Goal: Information Seeking & Learning: Check status

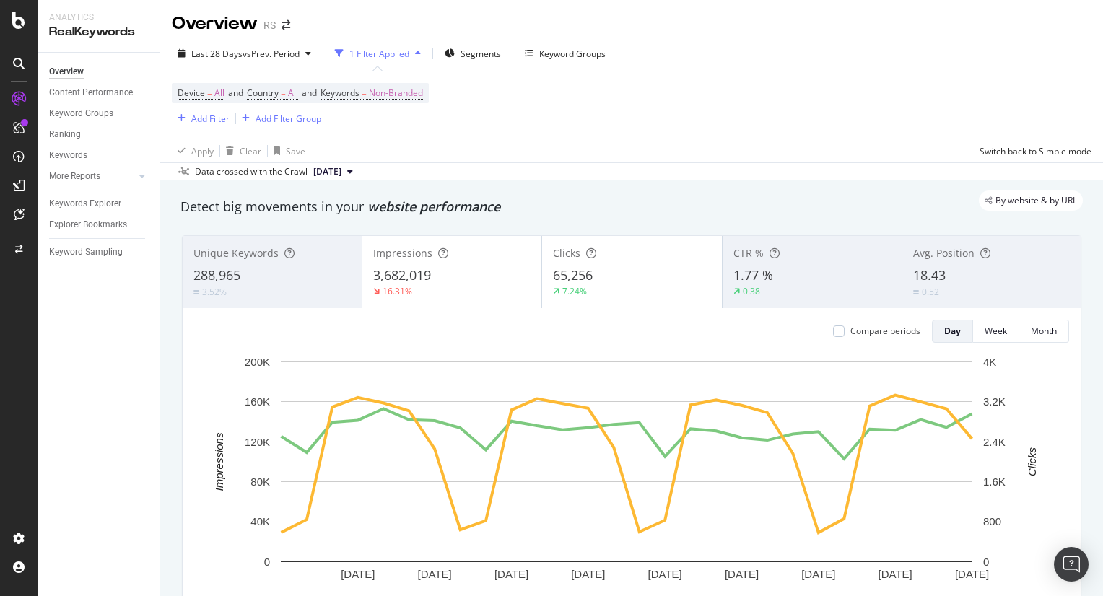
scroll to position [80, 0]
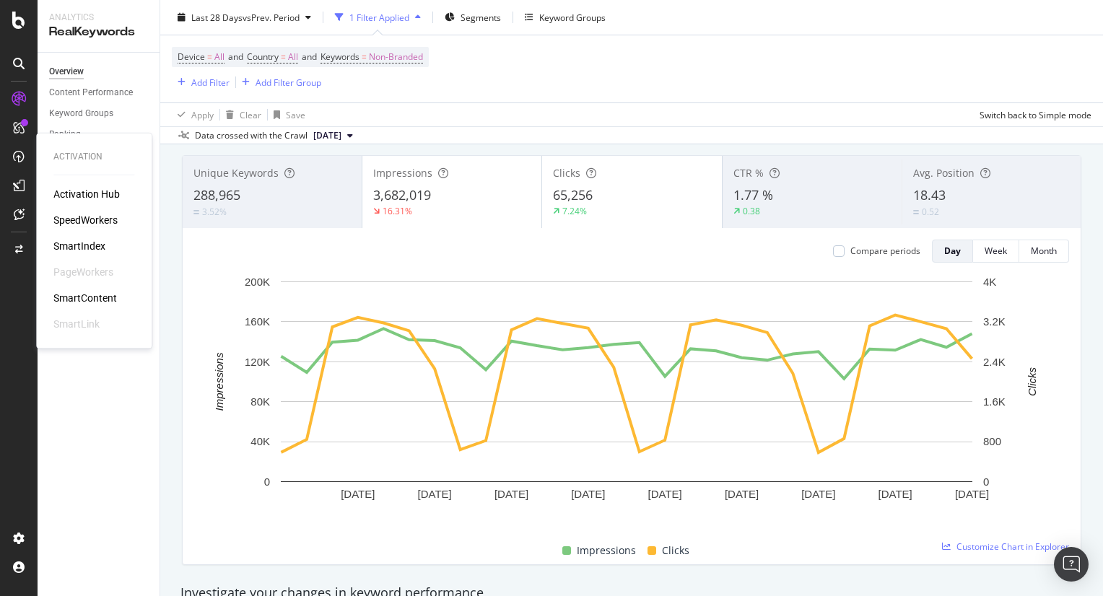
click at [100, 223] on div "SpeedWorkers" at bounding box center [85, 220] width 64 height 14
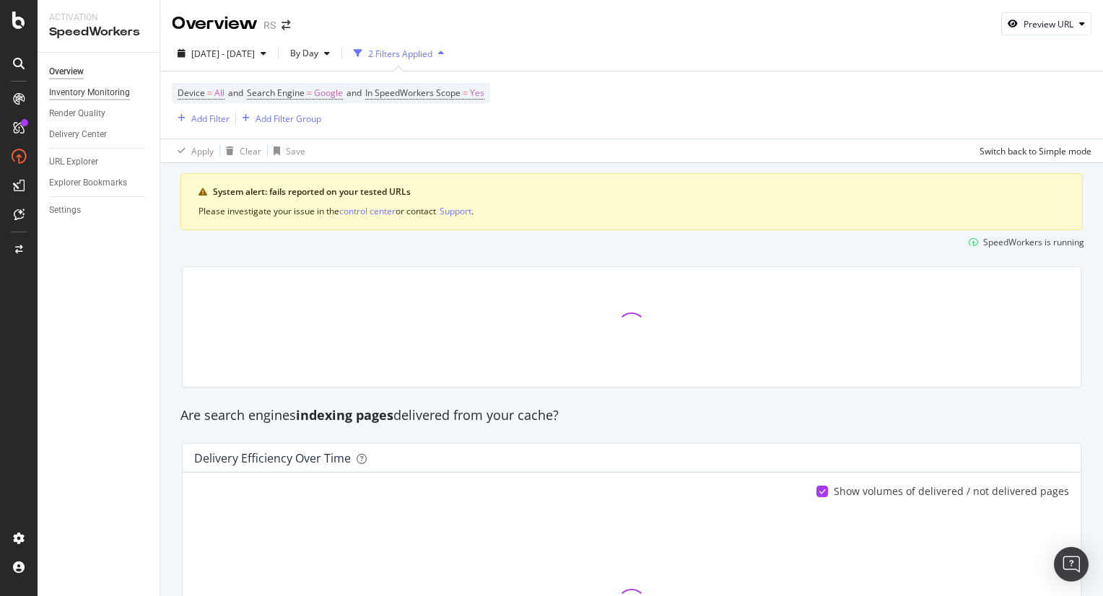
click at [116, 92] on div "Inventory Monitoring" at bounding box center [89, 92] width 81 height 15
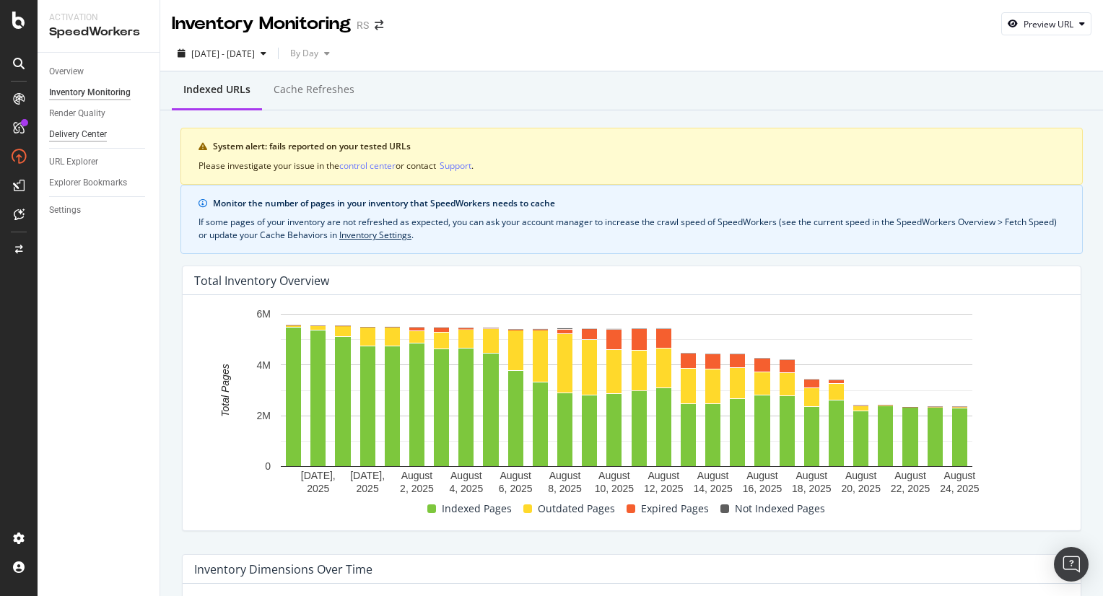
click at [94, 135] on div "Delivery Center" at bounding box center [78, 134] width 58 height 15
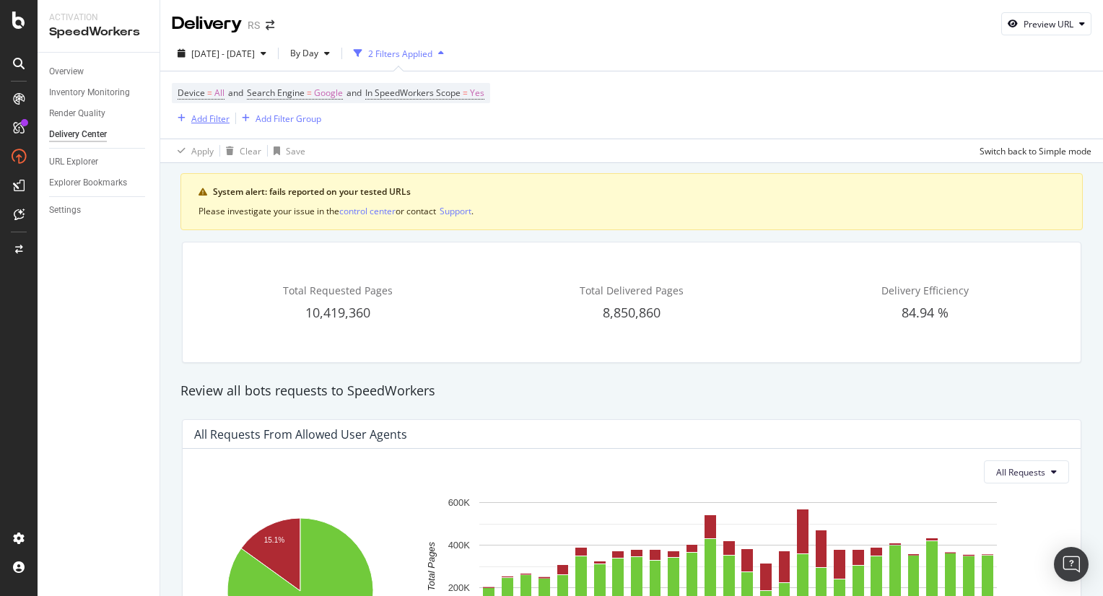
click at [219, 120] on div "Add Filter" at bounding box center [210, 119] width 38 height 12
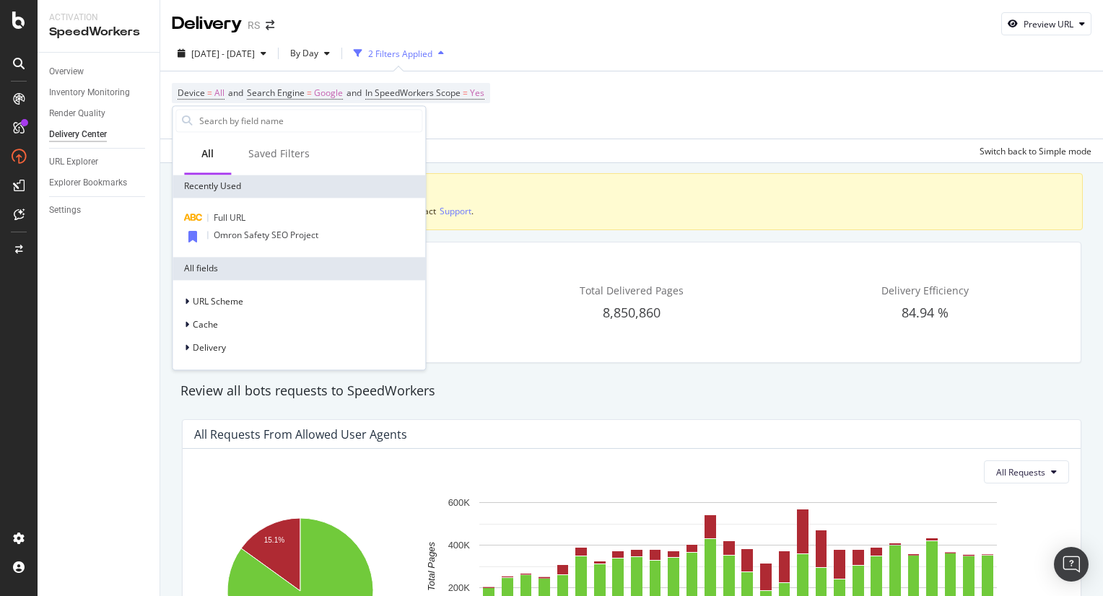
click at [604, 127] on div "Device = All and Search Engine = Google and In SpeedWorkers Scope = Yes Add Fil…" at bounding box center [632, 104] width 920 height 67
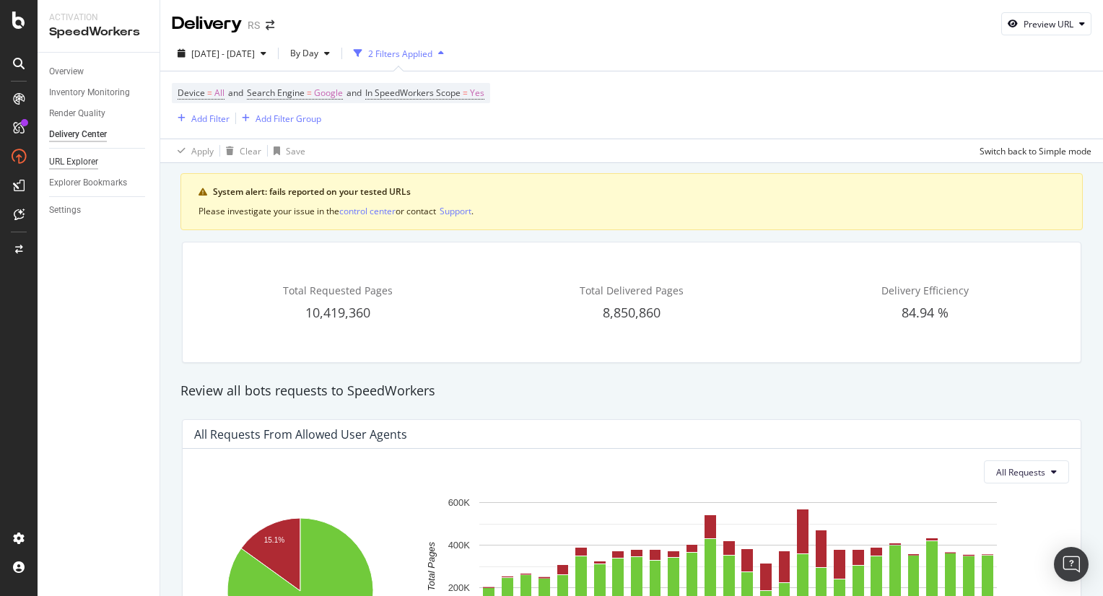
click at [78, 160] on div "URL Explorer" at bounding box center [73, 161] width 49 height 15
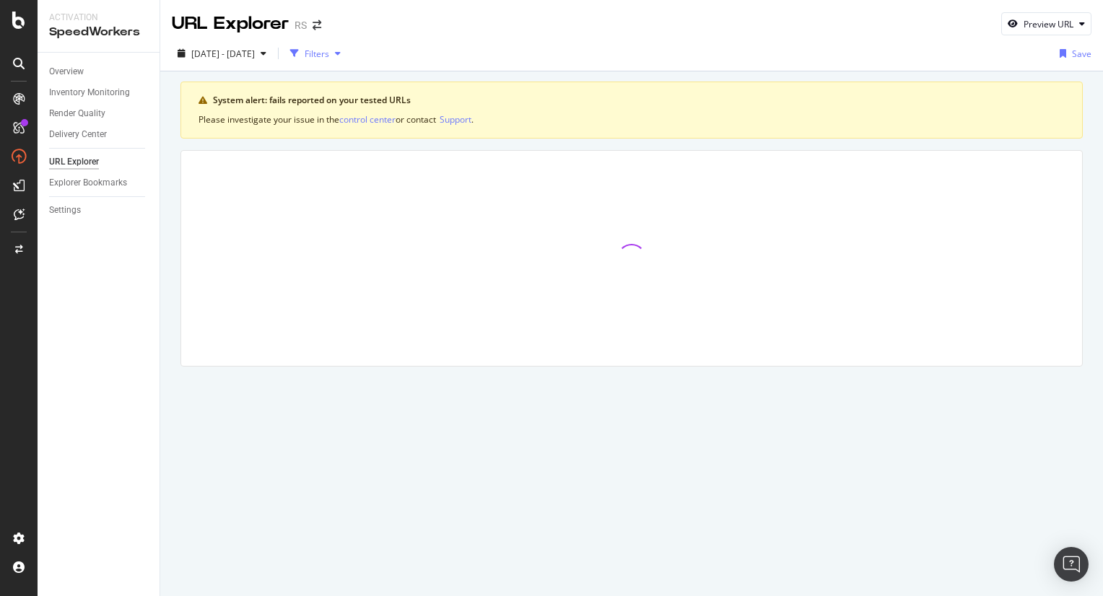
click at [329, 54] on div "Filters" at bounding box center [317, 54] width 25 height 12
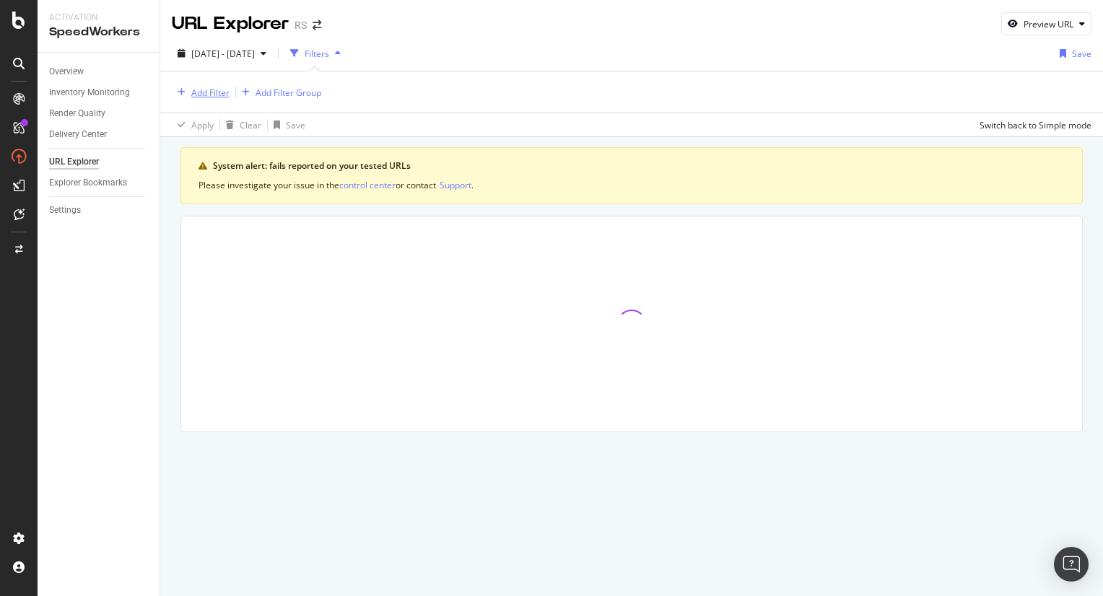
click at [209, 93] on div "Add Filter" at bounding box center [210, 93] width 38 height 12
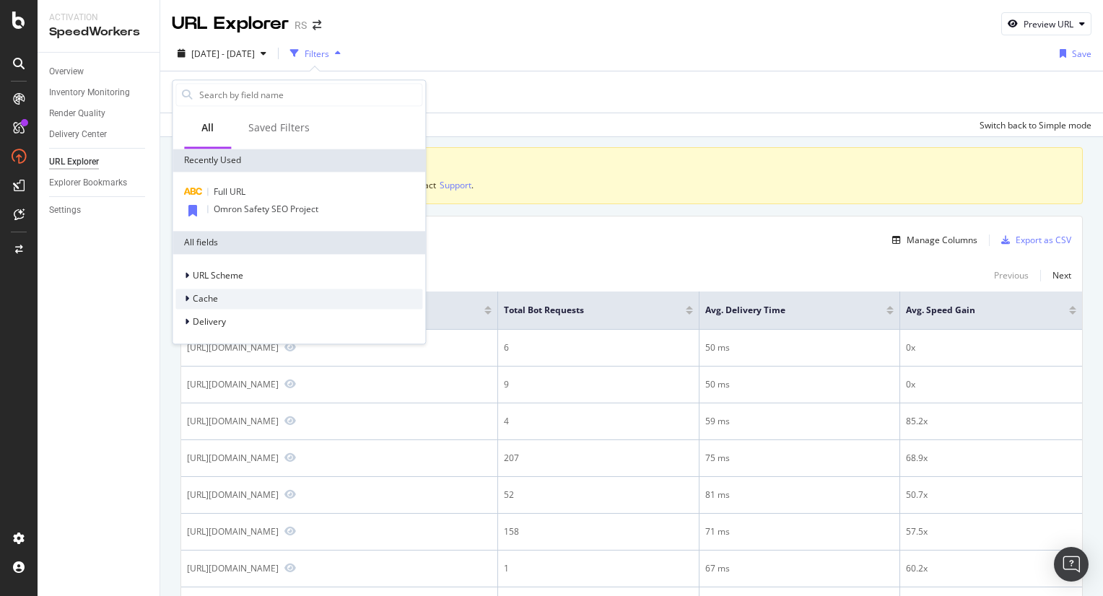
click at [208, 304] on div "Cache" at bounding box center [205, 299] width 25 height 12
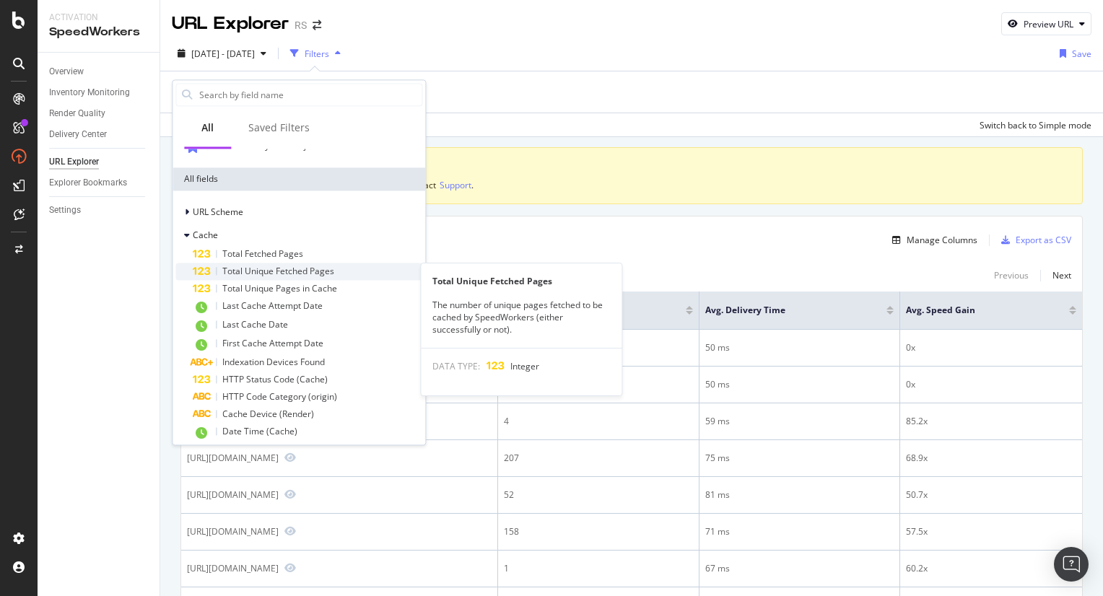
scroll to position [63, 0]
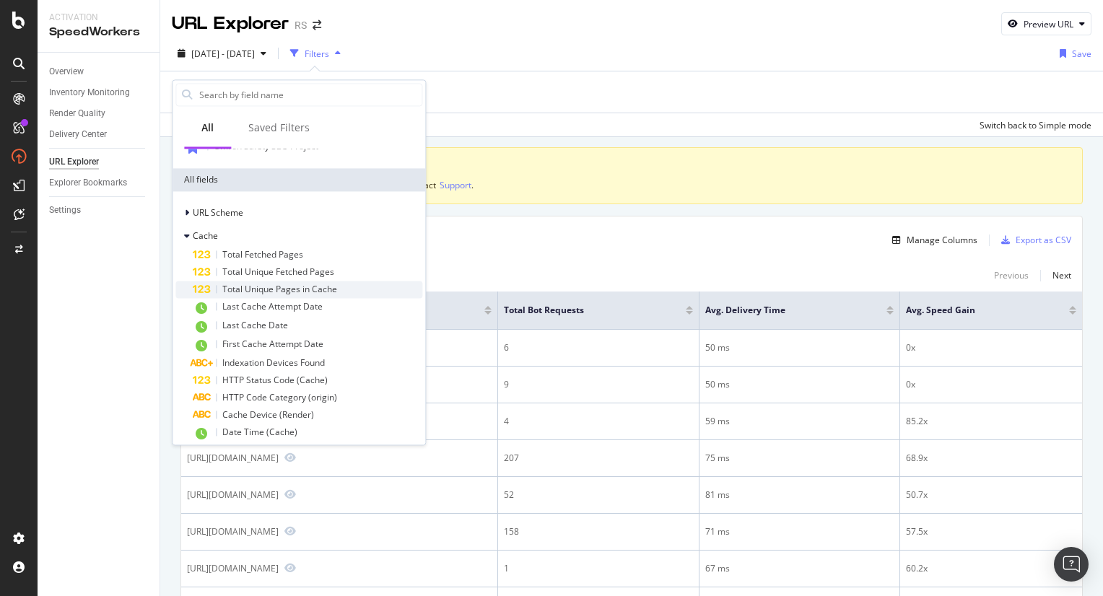
click at [341, 287] on div "Total Unique Pages in Cache" at bounding box center [308, 289] width 230 height 17
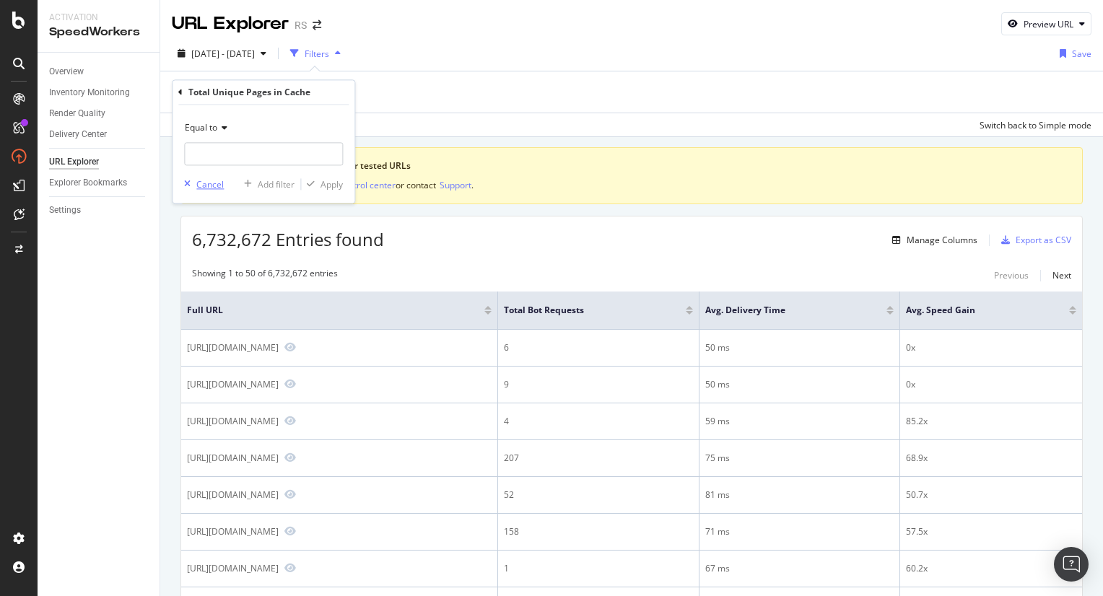
click at [211, 183] on div "Cancel" at bounding box center [209, 184] width 27 height 12
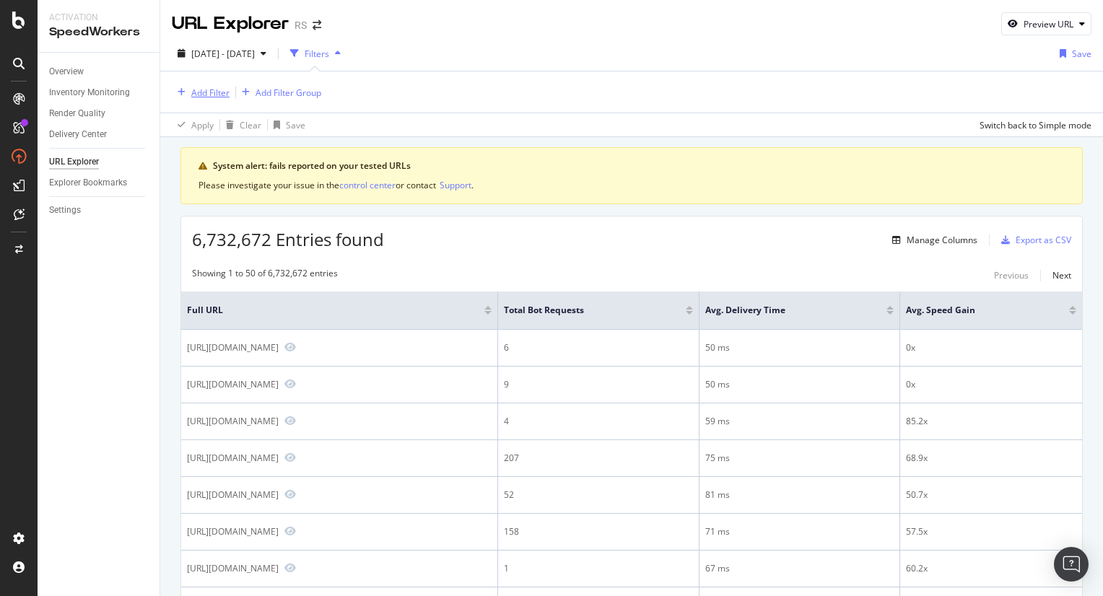
click at [207, 91] on div "Add Filter" at bounding box center [210, 93] width 38 height 12
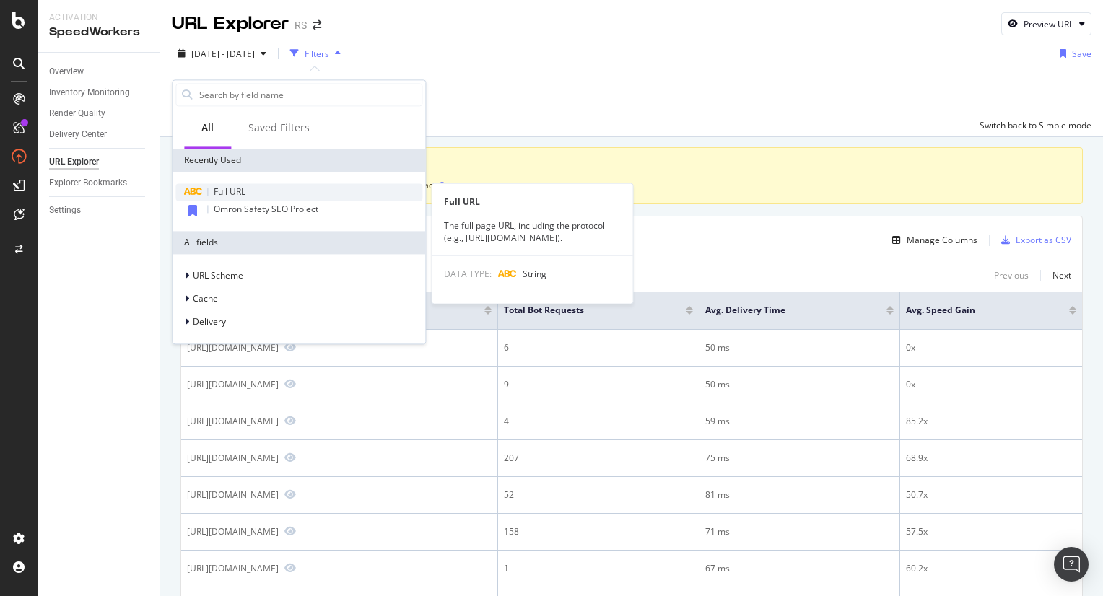
click at [222, 194] on span "Full URL" at bounding box center [230, 192] width 32 height 12
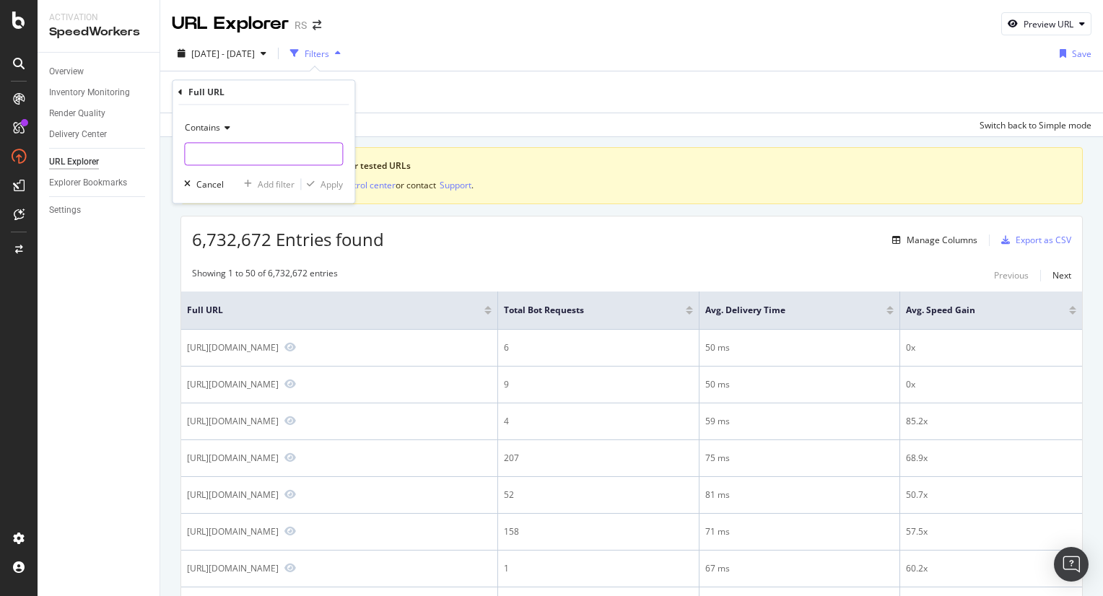
click at [222, 154] on input "text" at bounding box center [263, 154] width 157 height 23
type input "/product/"
click at [343, 182] on div "Apply" at bounding box center [331, 184] width 22 height 12
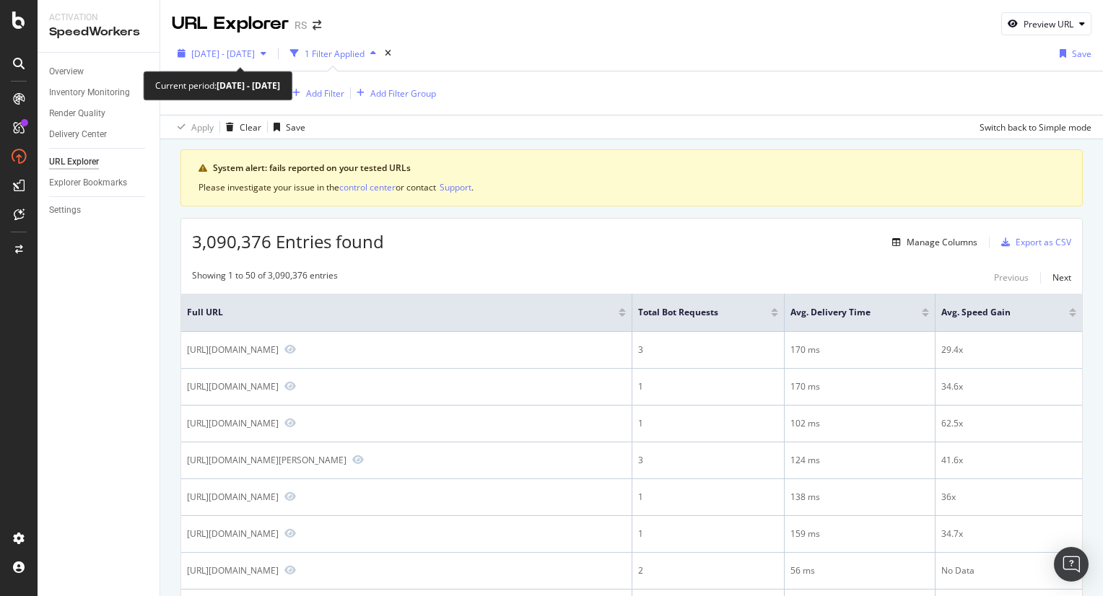
click at [255, 54] on span "2025 Jul. 29th - Aug. 25th" at bounding box center [223, 54] width 64 height 12
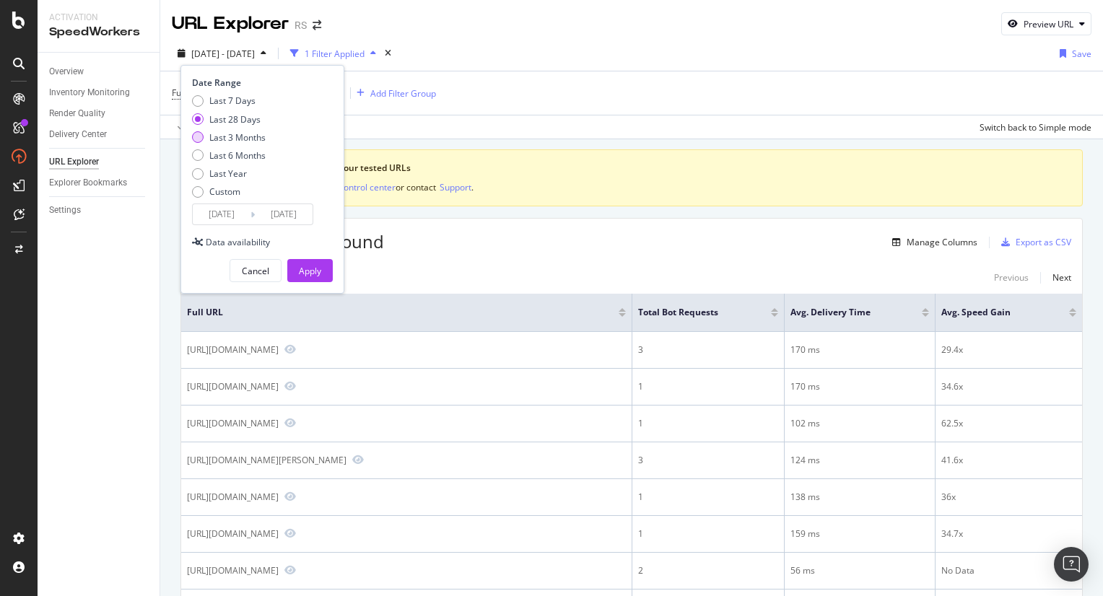
click at [231, 139] on div "Last 3 Months" at bounding box center [237, 137] width 56 height 12
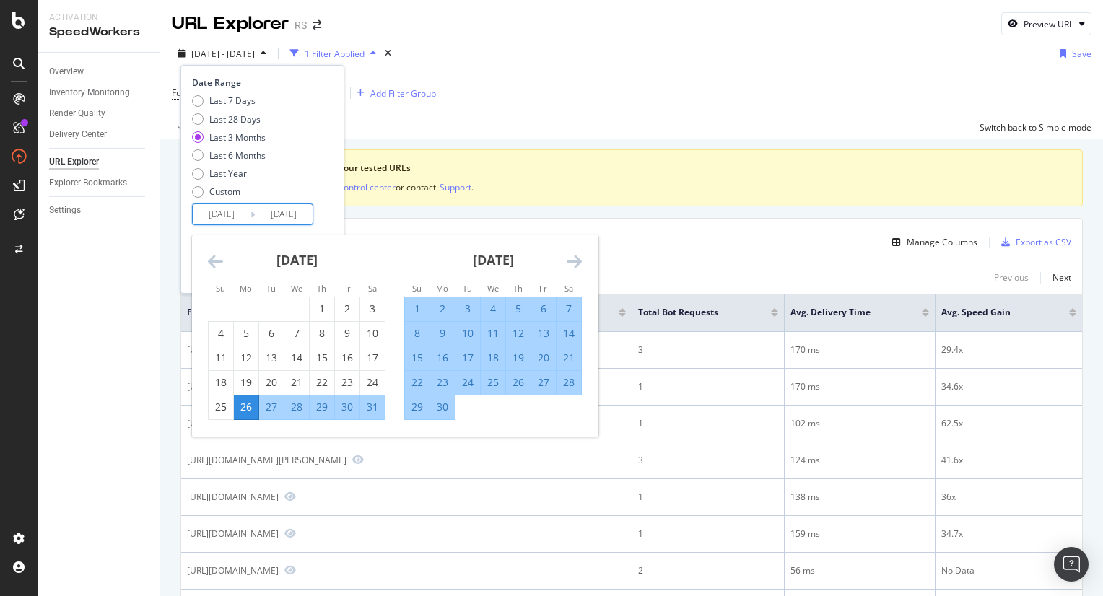
click at [219, 209] on input "2025/05/26" at bounding box center [222, 214] width 58 height 20
click at [576, 263] on icon "Move forward to switch to the next month." at bounding box center [574, 261] width 15 height 17
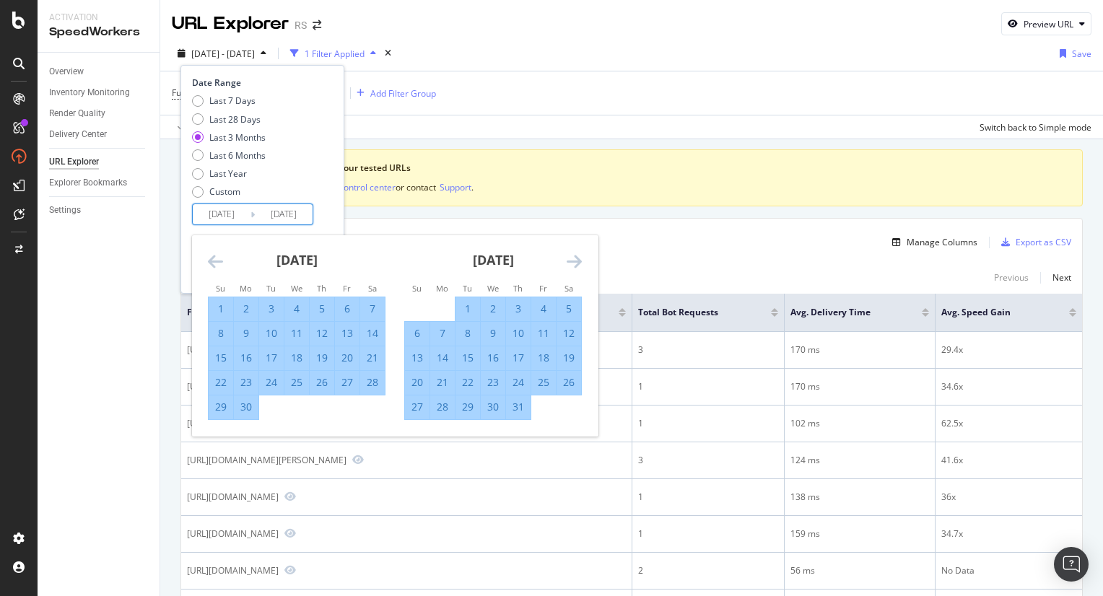
click at [576, 263] on icon "Move forward to switch to the next month." at bounding box center [574, 261] width 15 height 17
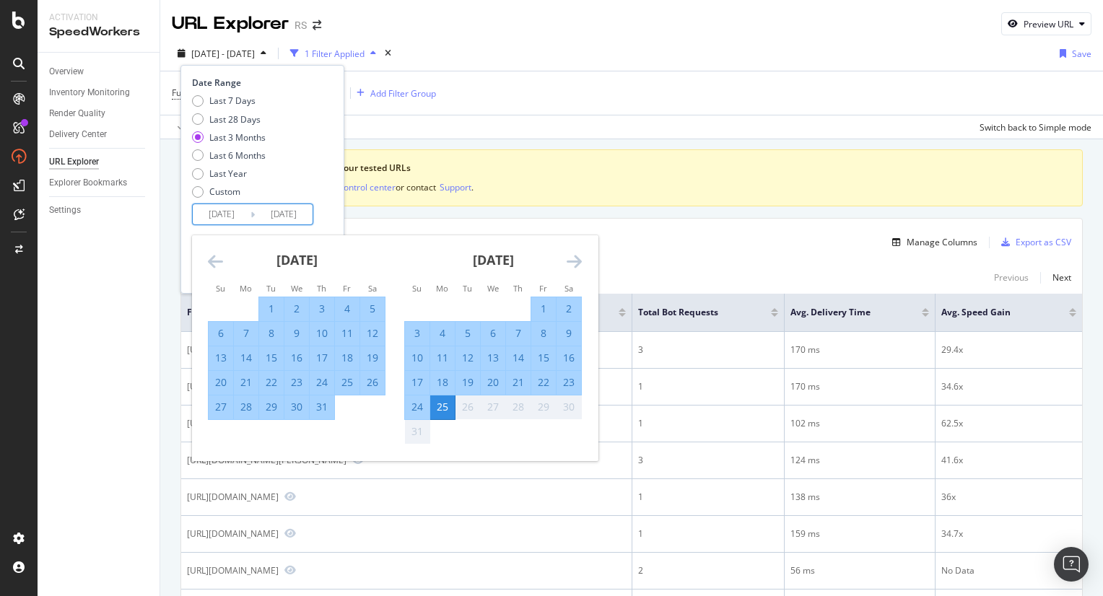
click at [263, 300] on div "1" at bounding box center [271, 309] width 25 height 24
type input "2025/07/01"
click at [326, 411] on div "31" at bounding box center [322, 407] width 25 height 14
type input "2025/07/31"
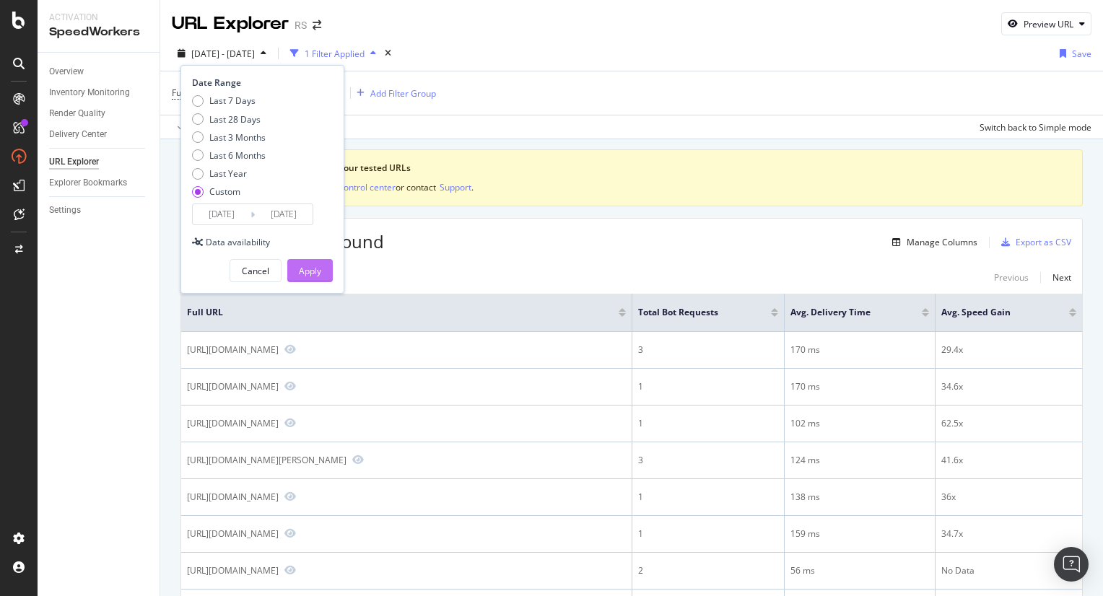
click at [313, 265] on div "Apply" at bounding box center [310, 271] width 22 height 12
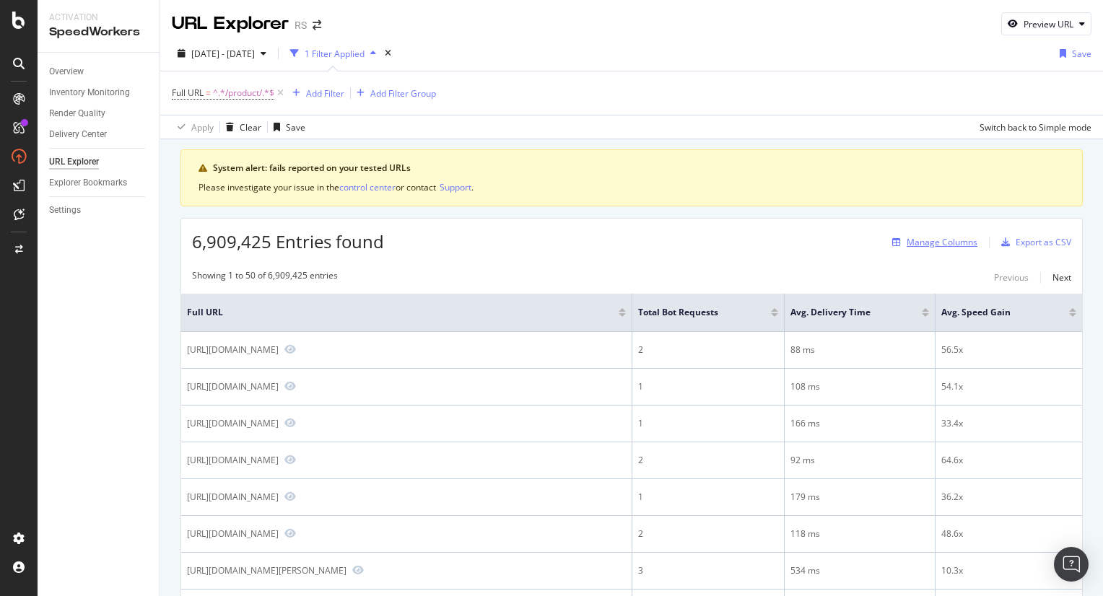
click at [910, 243] on div "Manage Columns" at bounding box center [942, 242] width 71 height 12
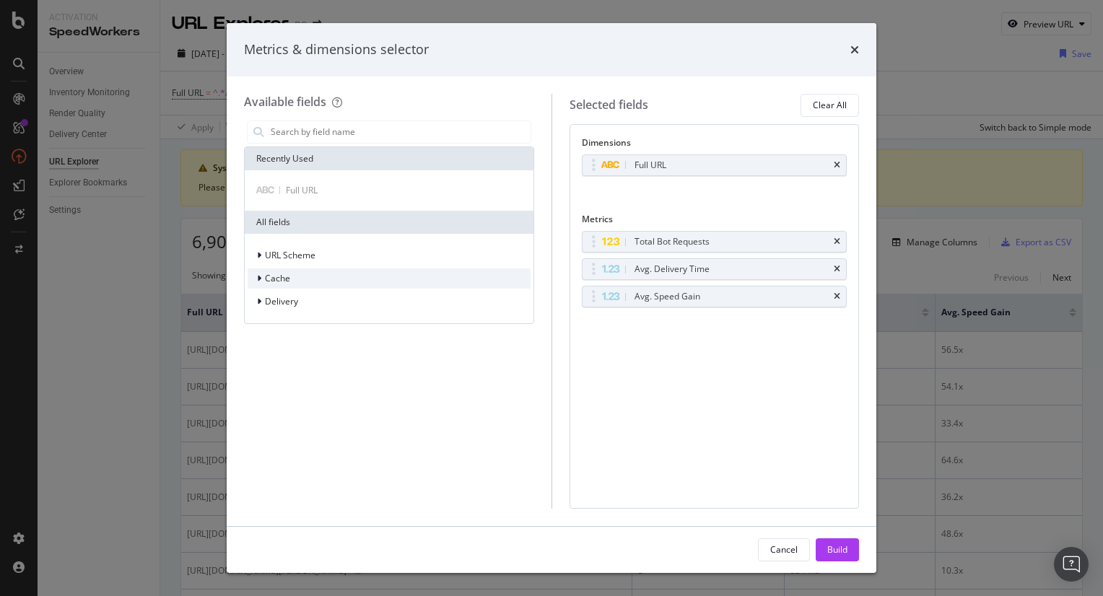
click at [391, 285] on div "Cache" at bounding box center [389, 279] width 283 height 20
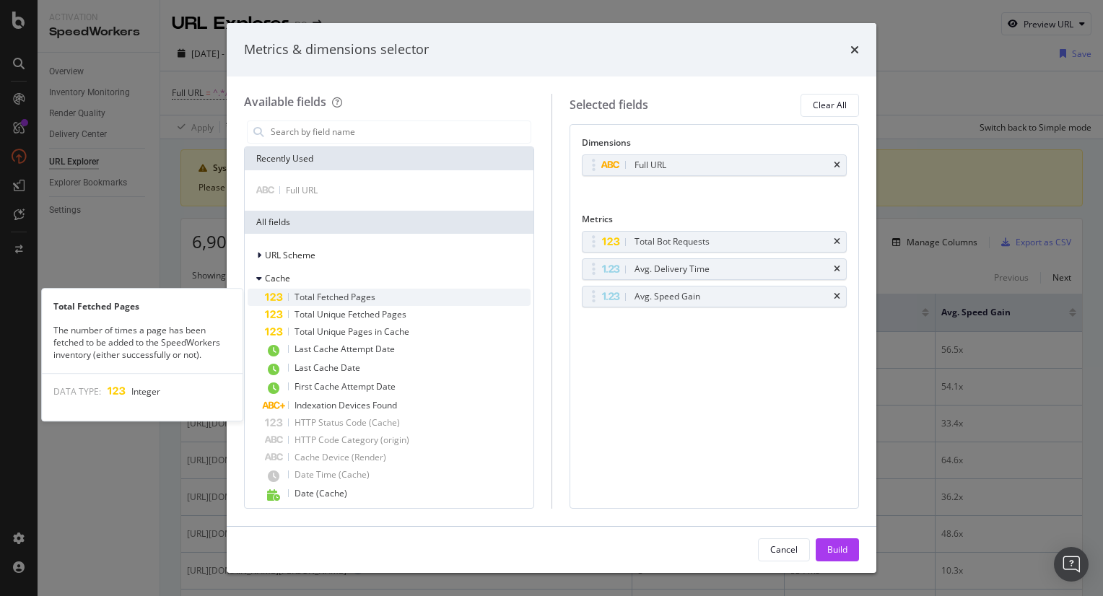
click at [454, 295] on div "Total Fetched Pages" at bounding box center [398, 297] width 266 height 17
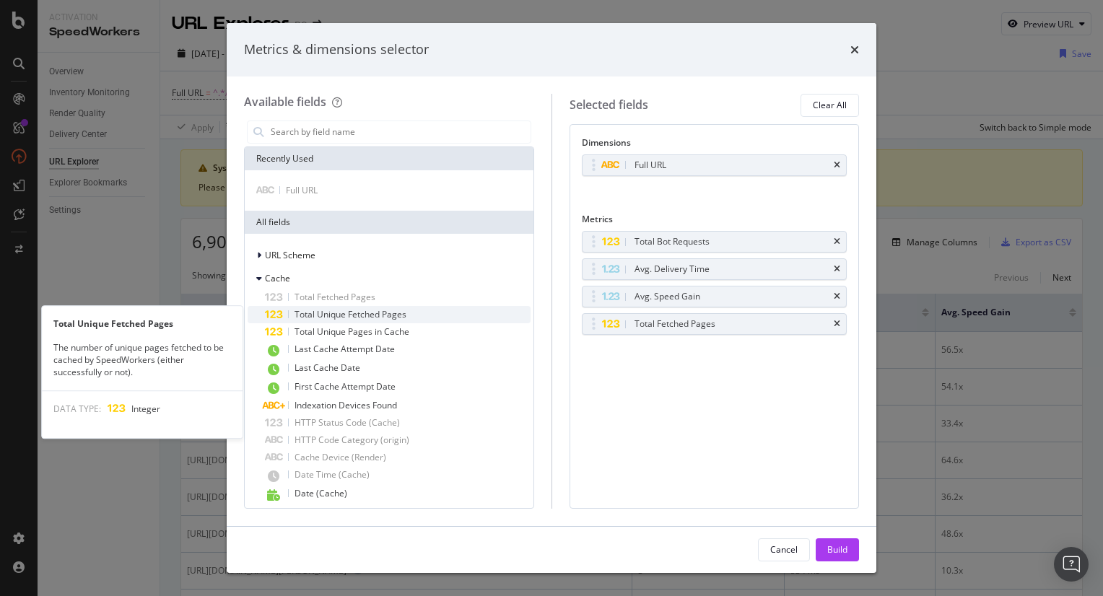
click at [424, 319] on div "Total Unique Fetched Pages" at bounding box center [398, 314] width 266 height 17
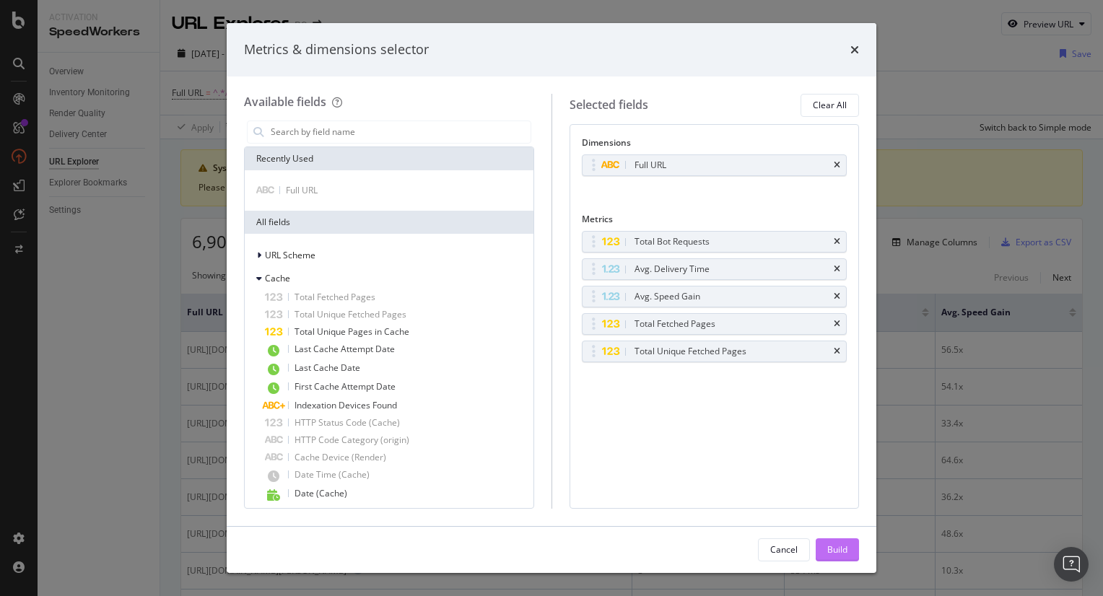
click at [847, 551] on div "Build" at bounding box center [837, 550] width 20 height 12
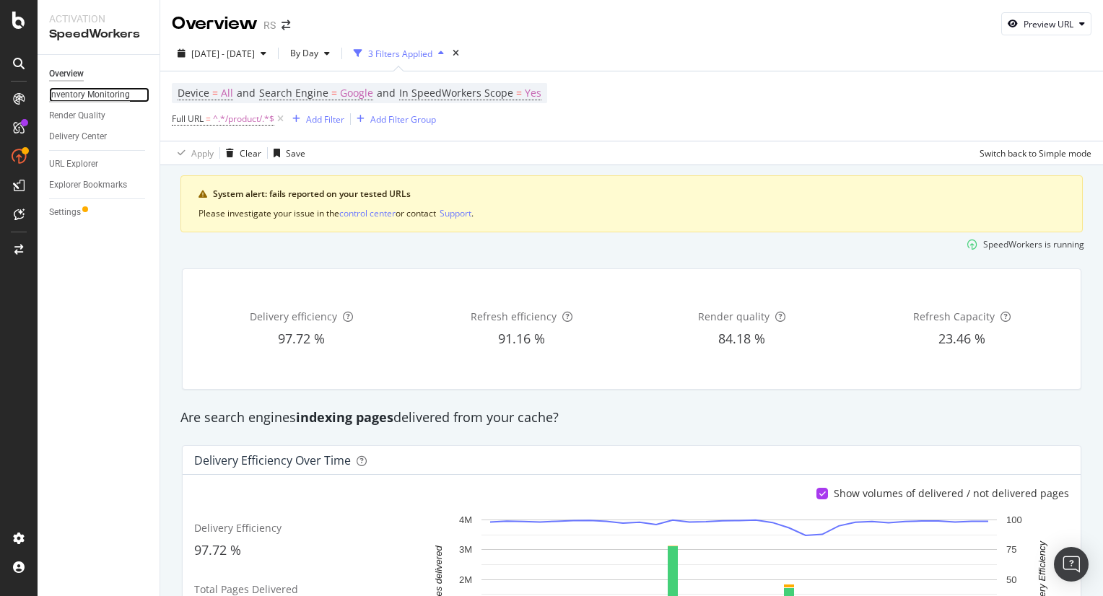
click at [124, 97] on div "Inventory Monitoring" at bounding box center [89, 94] width 81 height 15
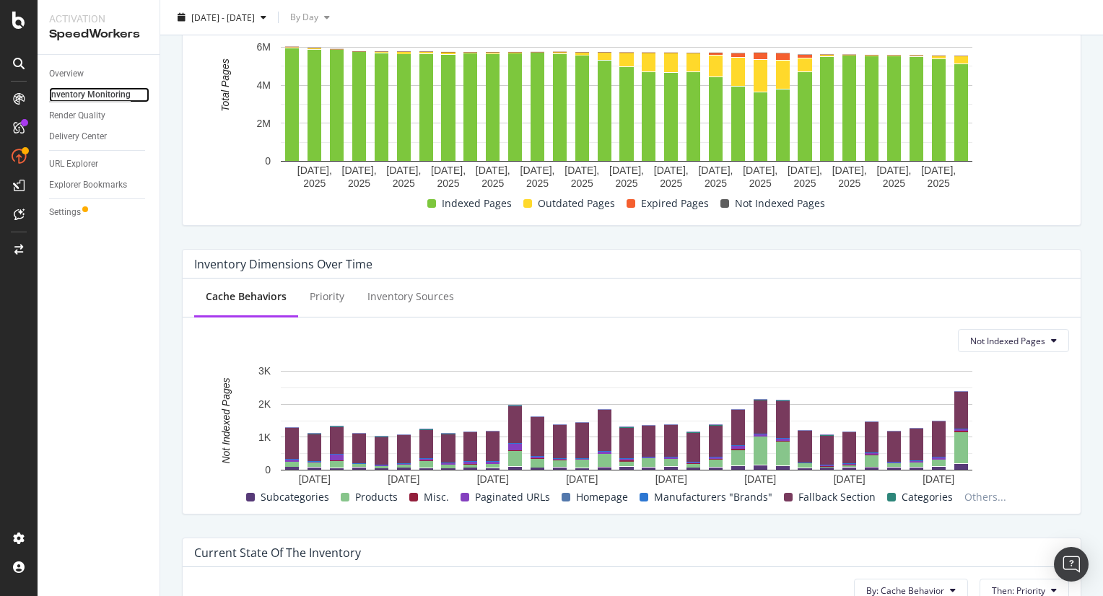
scroll to position [315, 0]
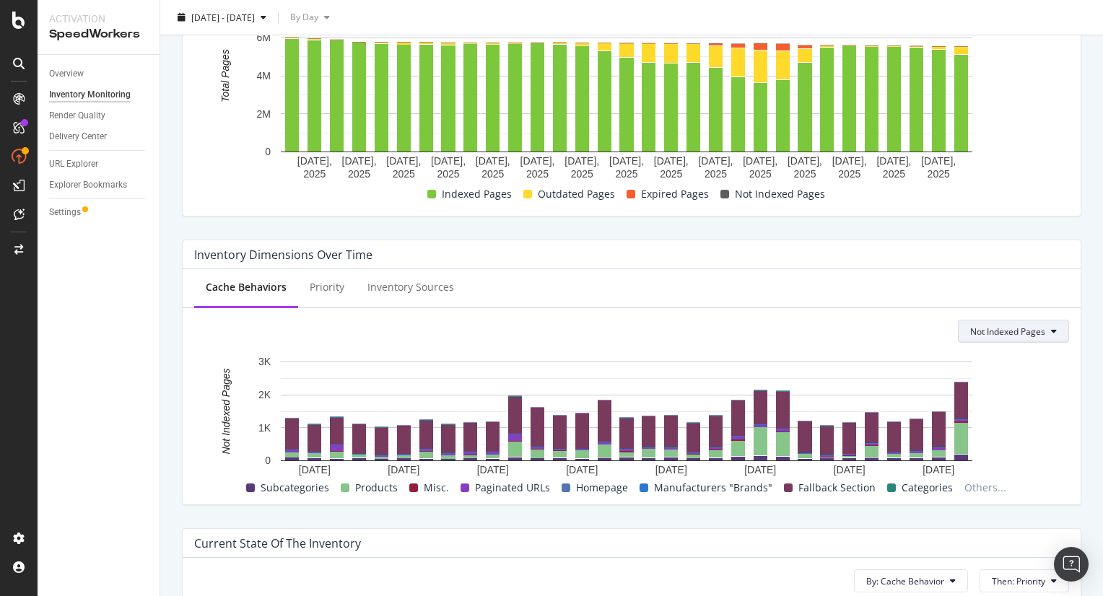
click at [990, 334] on span "Not Indexed Pages" at bounding box center [1007, 332] width 75 height 12
click at [995, 356] on span "Indexed Pages" at bounding box center [998, 358] width 78 height 13
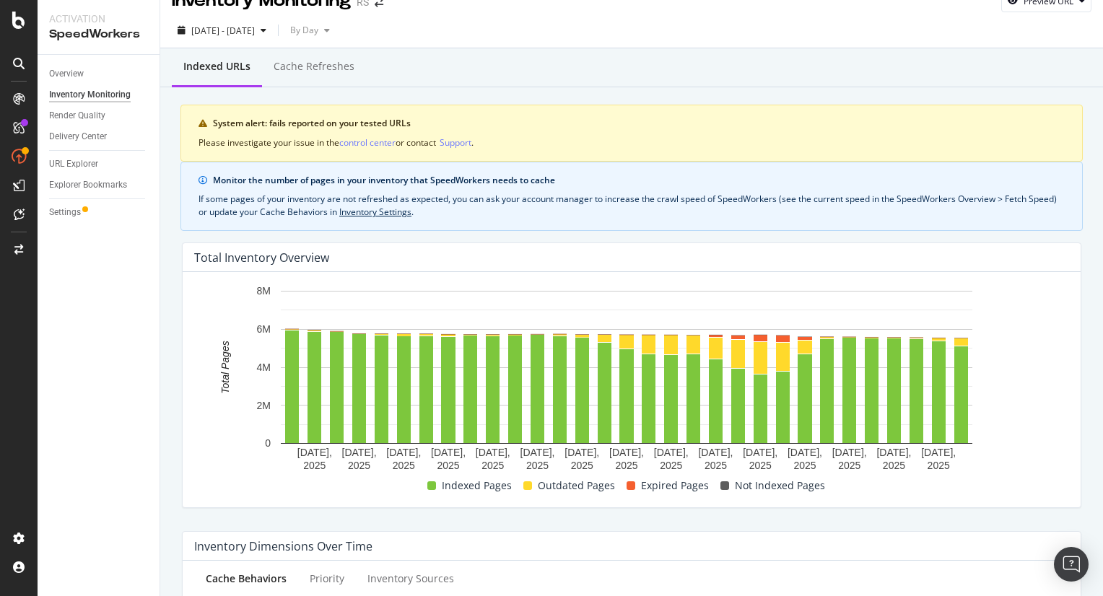
scroll to position [0, 0]
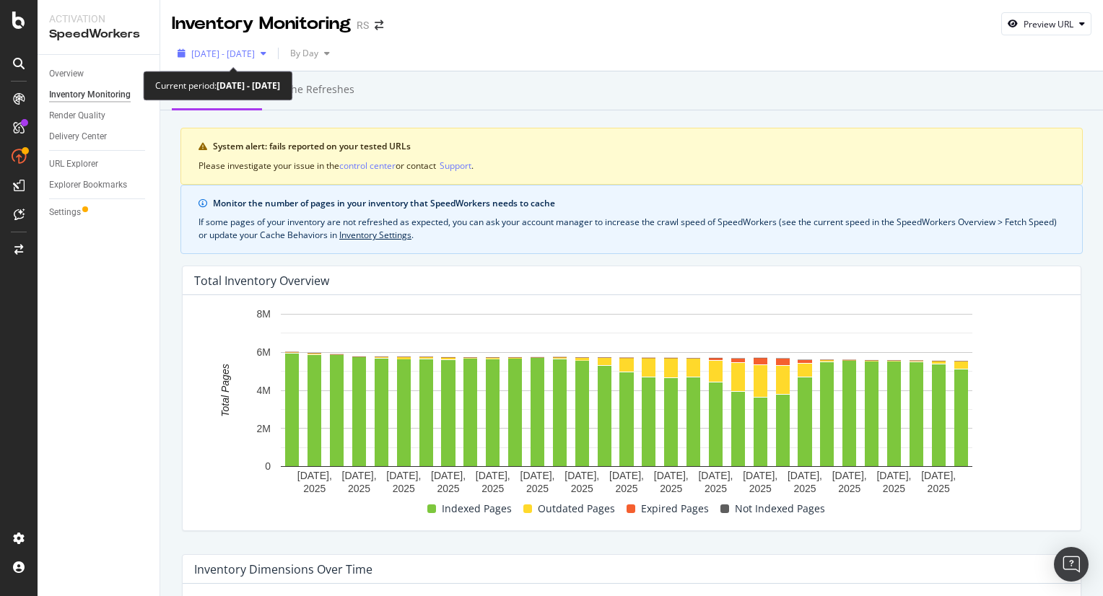
click at [272, 61] on div "2025 Jul. 1st - Jul. 31st" at bounding box center [222, 54] width 100 height 22
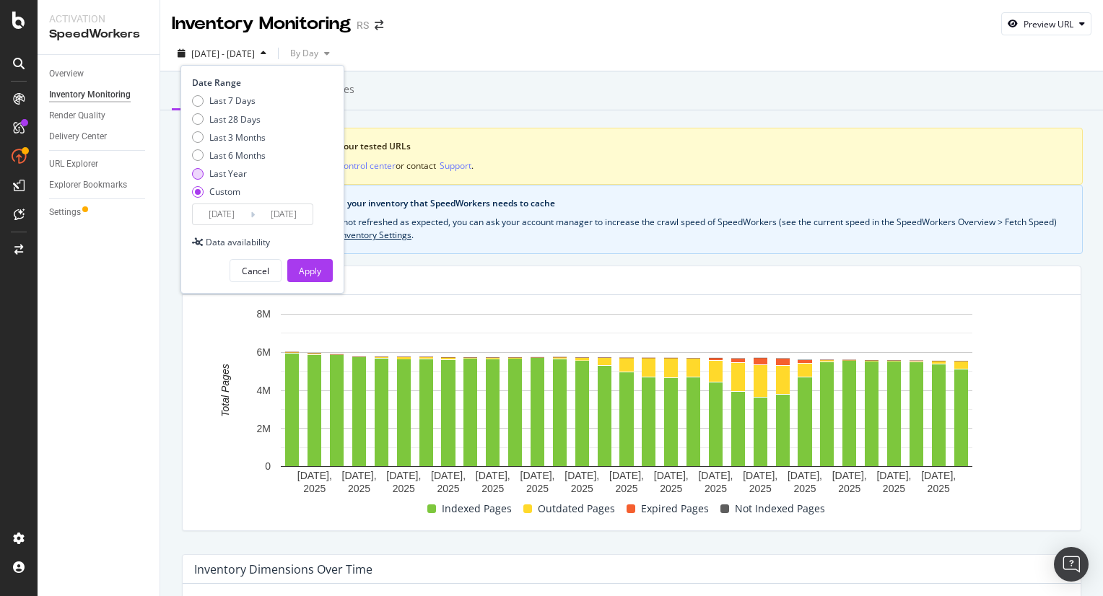
click at [233, 173] on div "Last Year" at bounding box center [228, 173] width 38 height 12
type input "2024/08/28"
type input "[DATE]"
click at [311, 263] on div "Apply" at bounding box center [310, 271] width 22 height 22
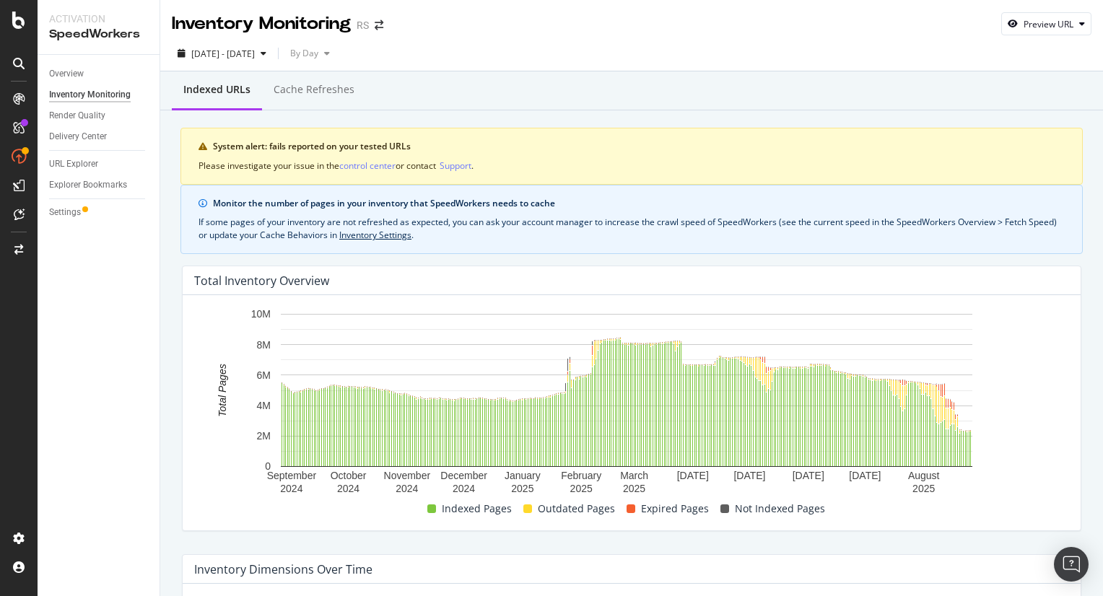
click at [497, 100] on div "Indexed URLs Cache refreshes" at bounding box center [631, 90] width 943 height 39
click at [333, 82] on div "Cache refreshes" at bounding box center [314, 91] width 104 height 40
click at [147, 349] on div "Overview Inventory Monitoring Render Quality Delivery Center URL Explorer Explo…" at bounding box center [99, 325] width 122 height 541
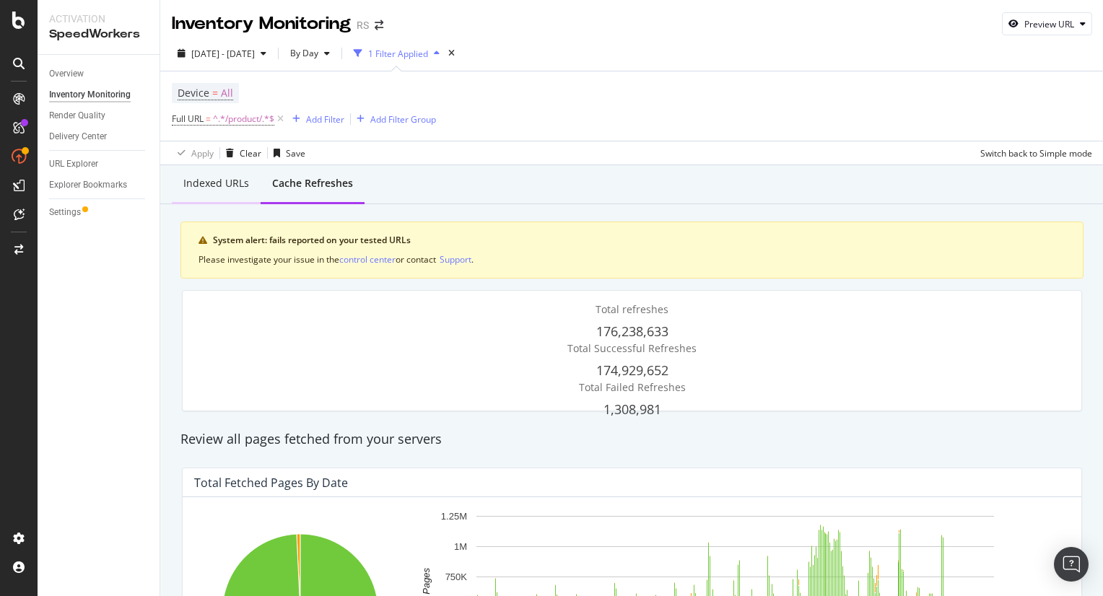
click at [228, 179] on div "Indexed URLs" at bounding box center [216, 183] width 66 height 14
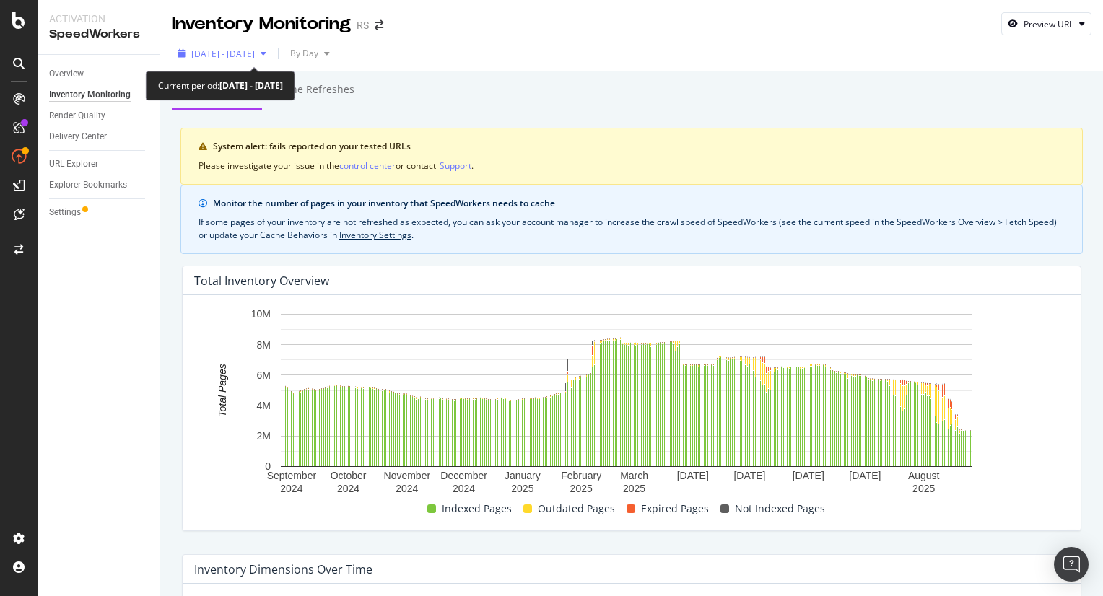
click at [255, 56] on span "2024 Aug. 28th - 2025 Aug. 27th" at bounding box center [223, 54] width 64 height 12
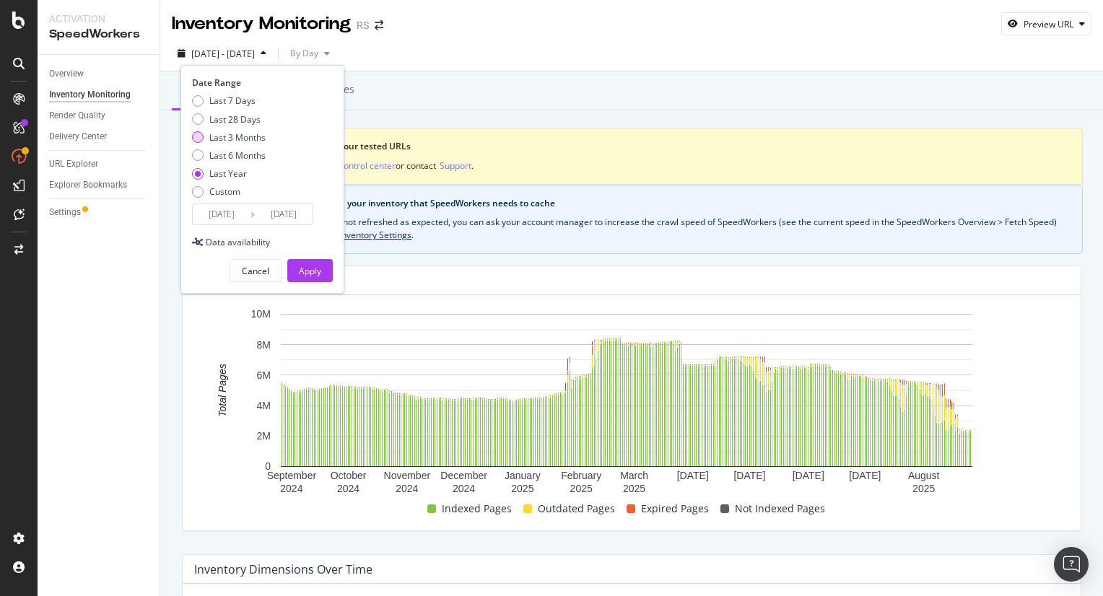
click at [253, 138] on div "Last 3 Months" at bounding box center [237, 137] width 56 height 12
type input "[DATE]"
click at [309, 267] on div "Apply" at bounding box center [310, 271] width 22 height 12
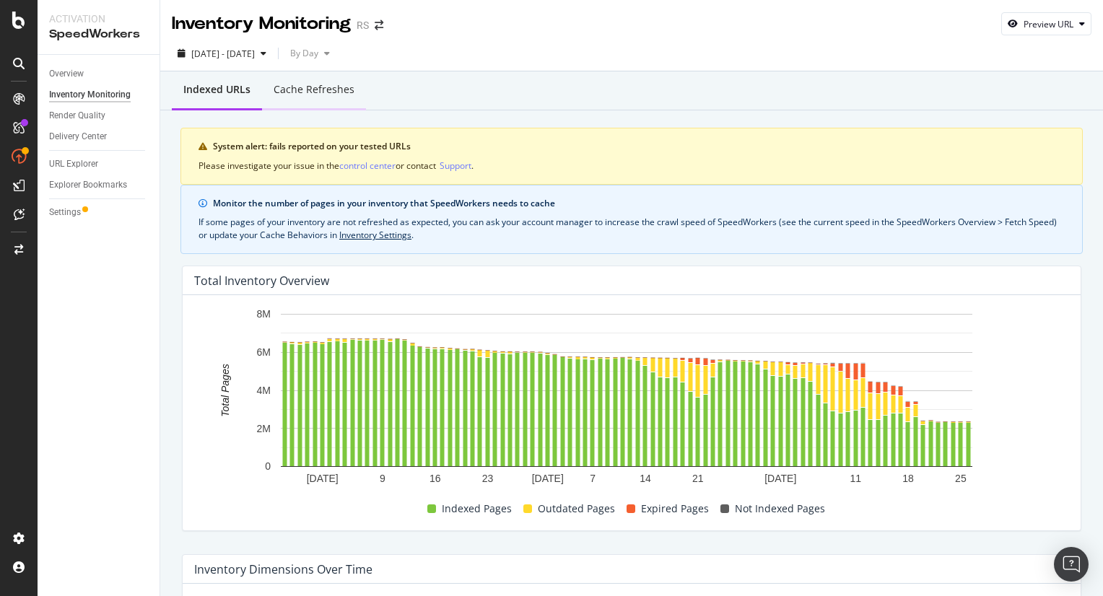
click at [324, 99] on div "Cache refreshes" at bounding box center [314, 91] width 104 height 40
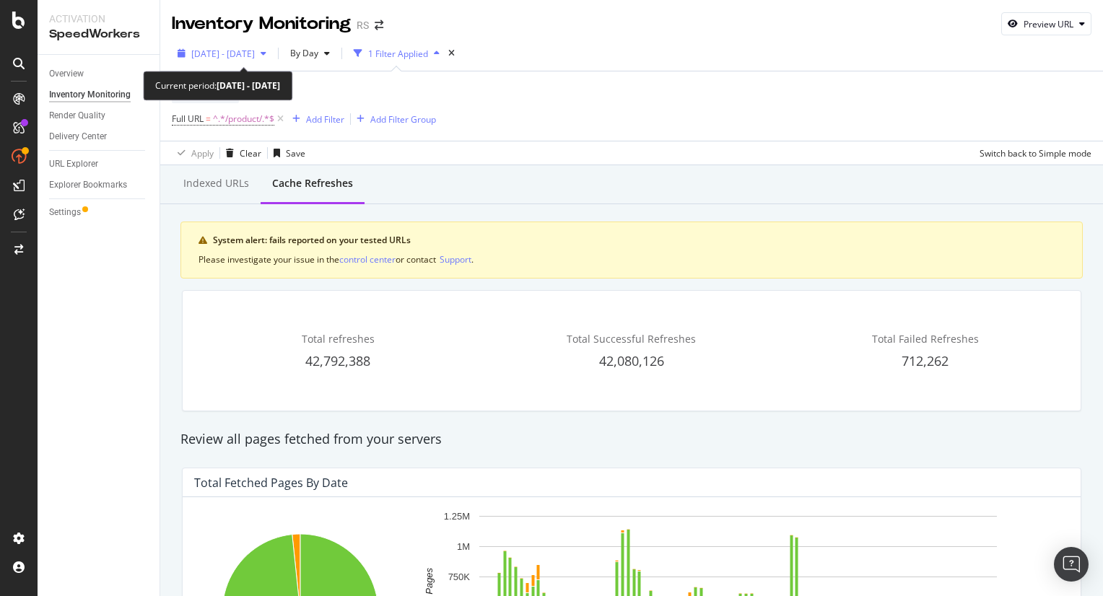
click at [255, 57] on span "[DATE] - [DATE]" at bounding box center [223, 54] width 64 height 12
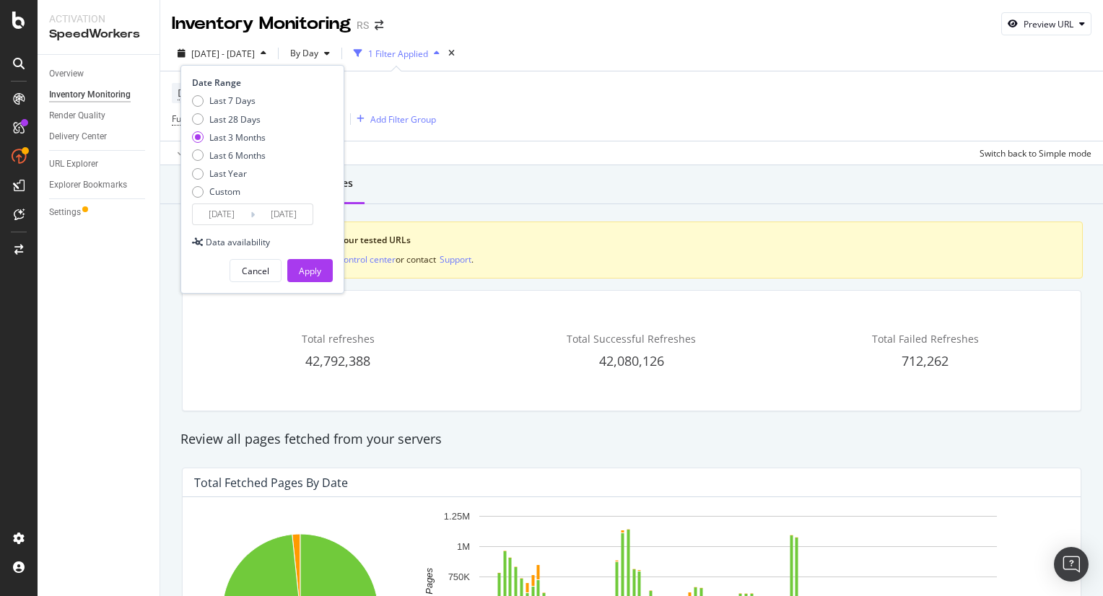
click at [222, 219] on input "[DATE]" at bounding box center [222, 214] width 58 height 20
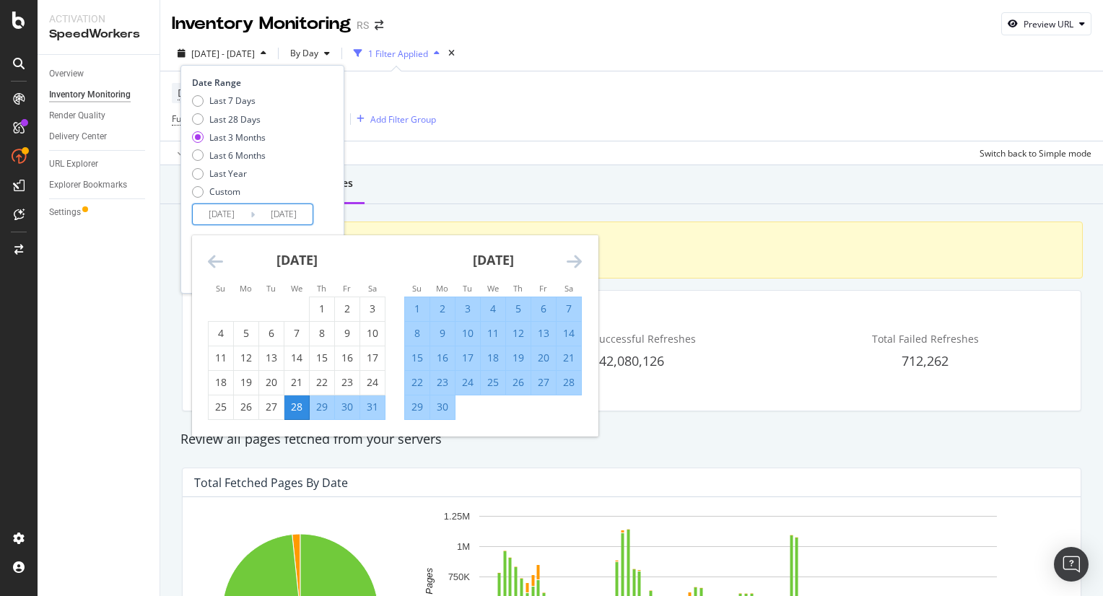
click at [412, 303] on div "1" at bounding box center [417, 309] width 25 height 14
type input "[DATE]"
click at [450, 400] on div "30" at bounding box center [442, 407] width 25 height 14
type input "[DATE]"
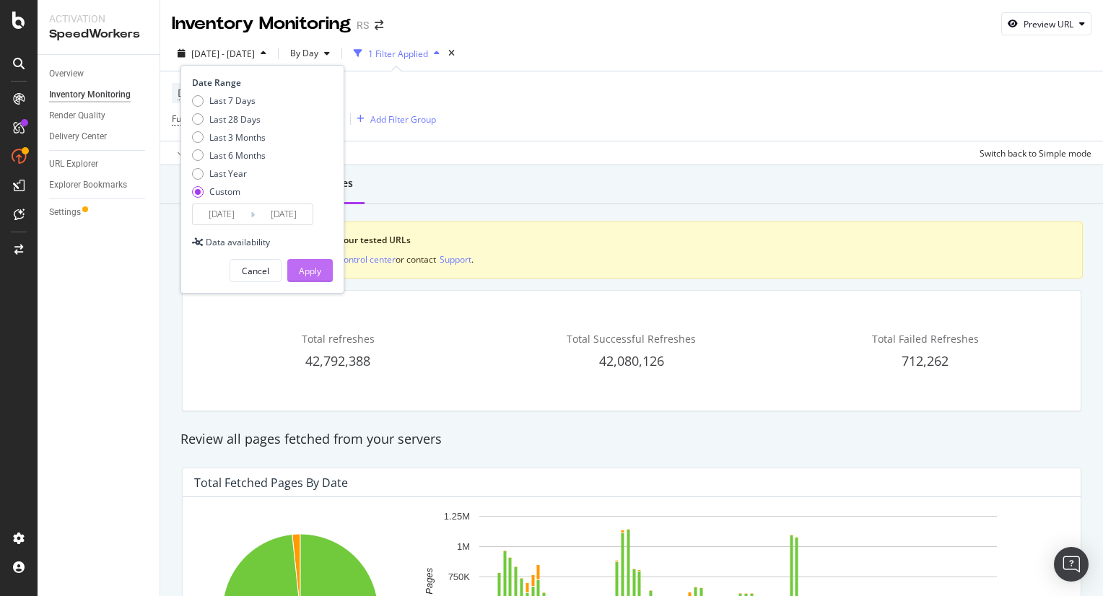
click at [322, 269] on button "Apply" at bounding box center [309, 270] width 45 height 23
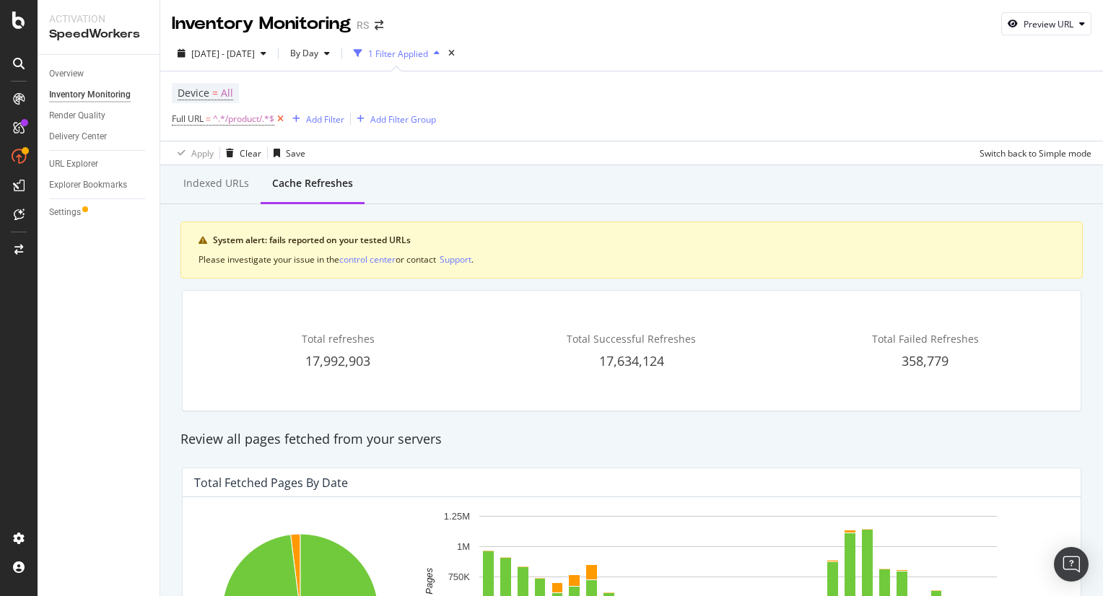
click at [282, 118] on icon at bounding box center [280, 119] width 12 height 14
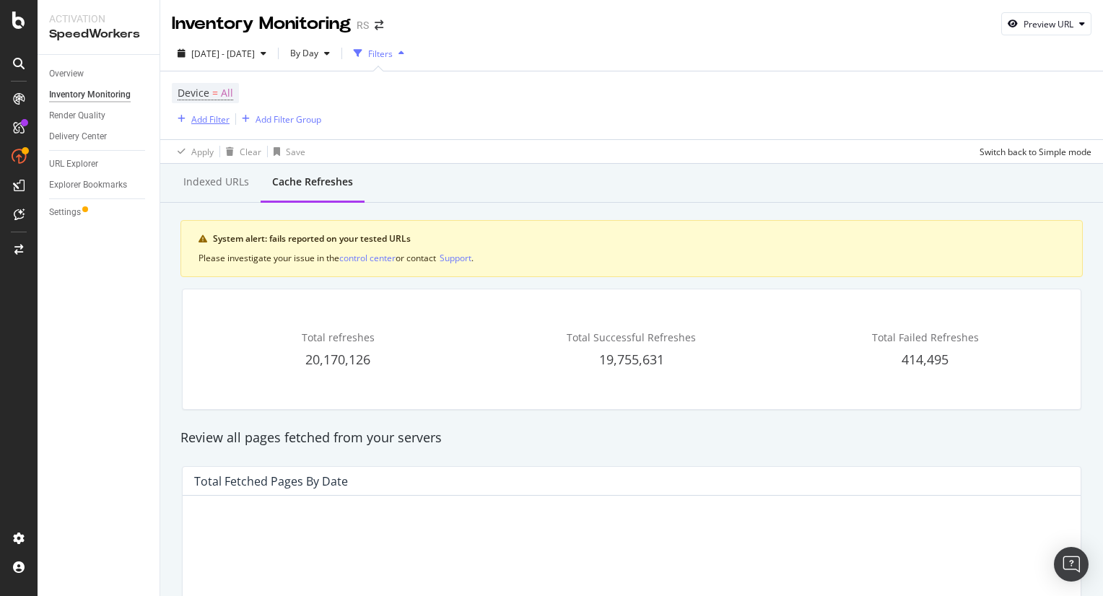
click at [204, 116] on div "Add Filter" at bounding box center [210, 119] width 38 height 12
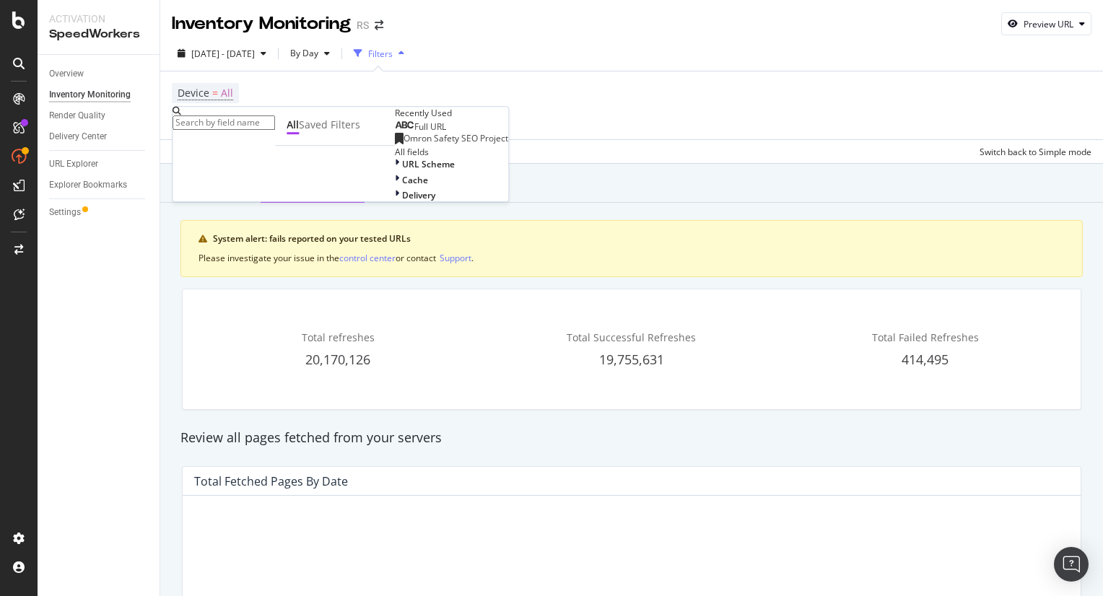
click at [414, 133] on span "Full URL" at bounding box center [430, 127] width 32 height 12
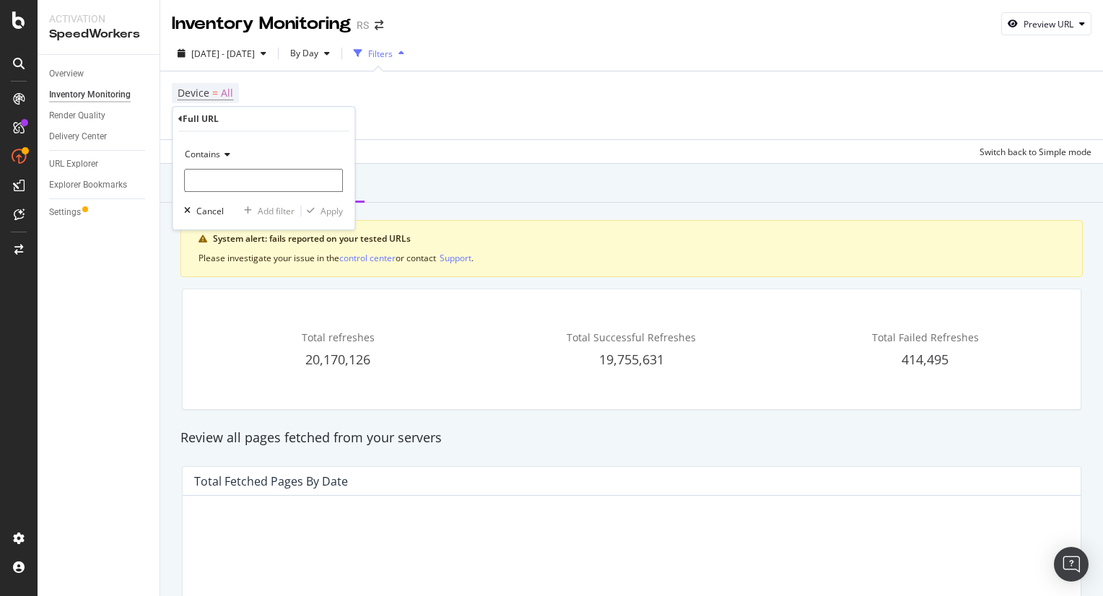
click at [235, 194] on div "Contains Cancel Add filter Apply" at bounding box center [264, 180] width 182 height 98
click at [232, 180] on input "text" at bounding box center [263, 180] width 159 height 23
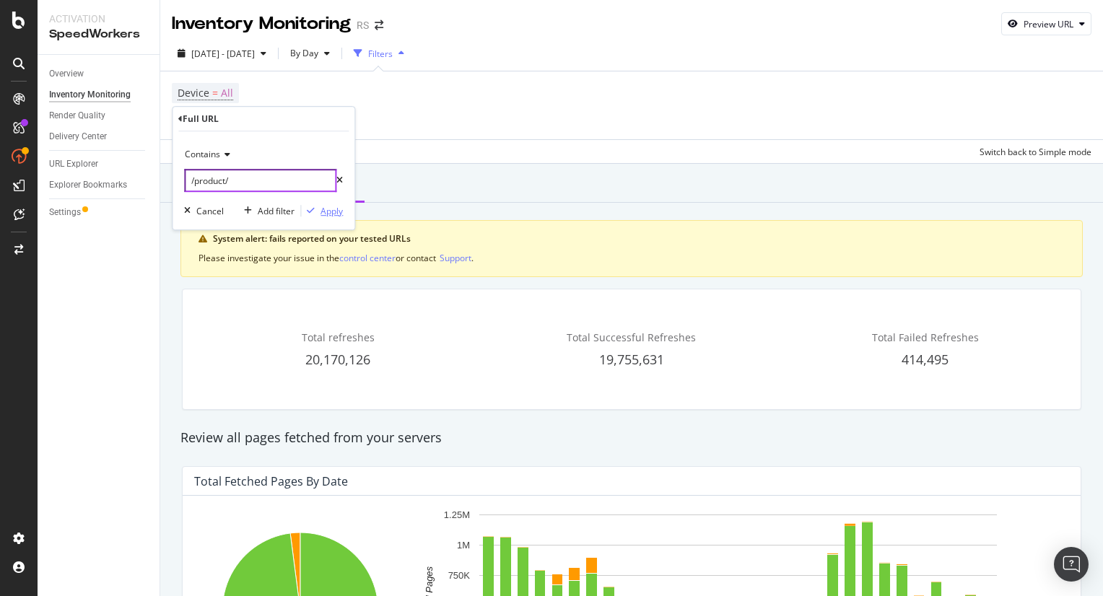
type input "/product/"
click at [319, 209] on div "button" at bounding box center [310, 210] width 19 height 9
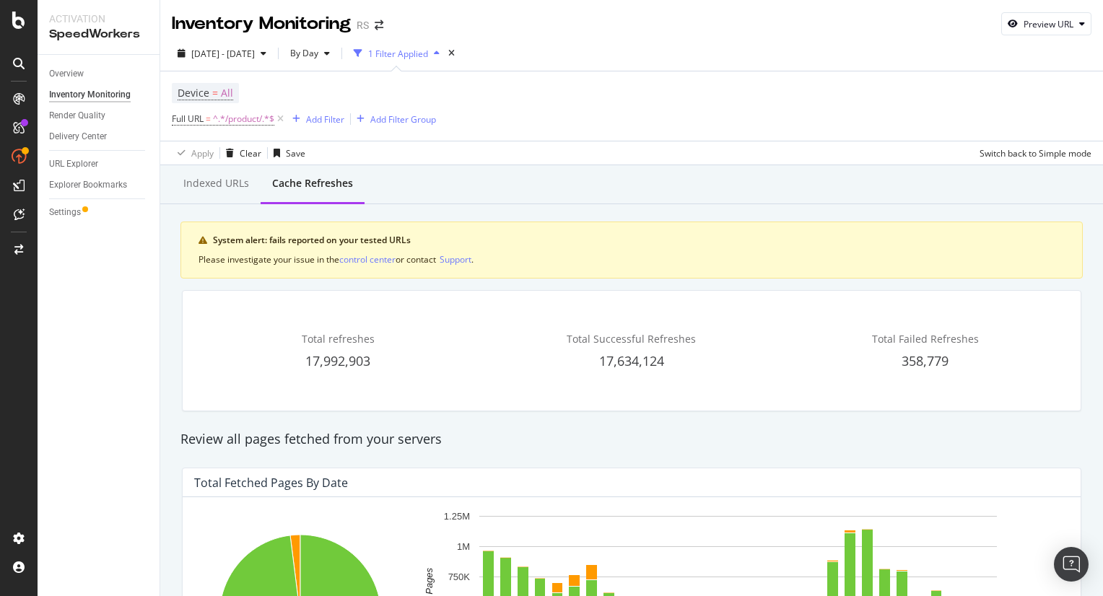
click at [779, 123] on div "Device = All Full URL = ^.*/product/.*$ Add Filter Add Filter Group" at bounding box center [632, 105] width 920 height 69
